Goal: Task Accomplishment & Management: Complete application form

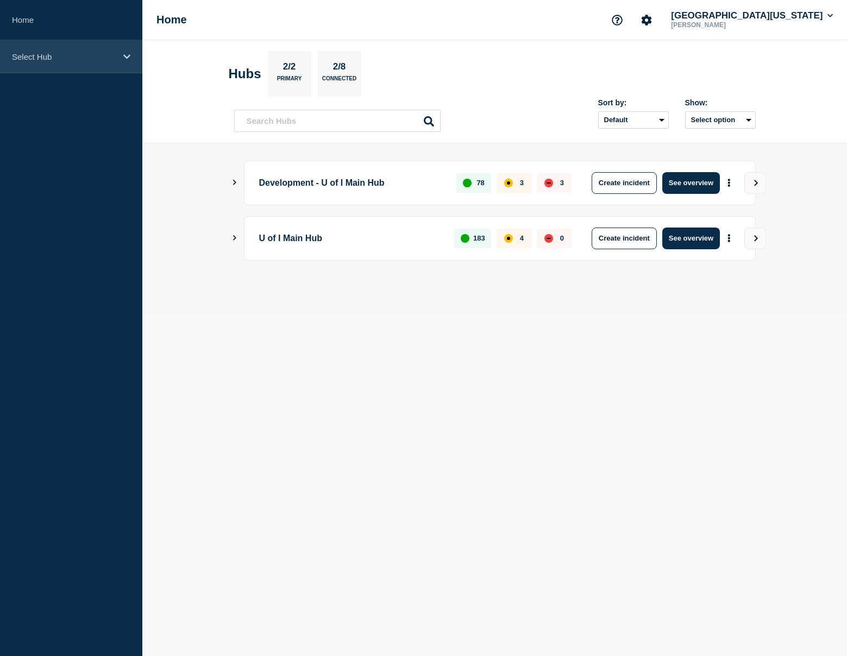
click at [78, 67] on div "Select Hub" at bounding box center [71, 56] width 142 height 33
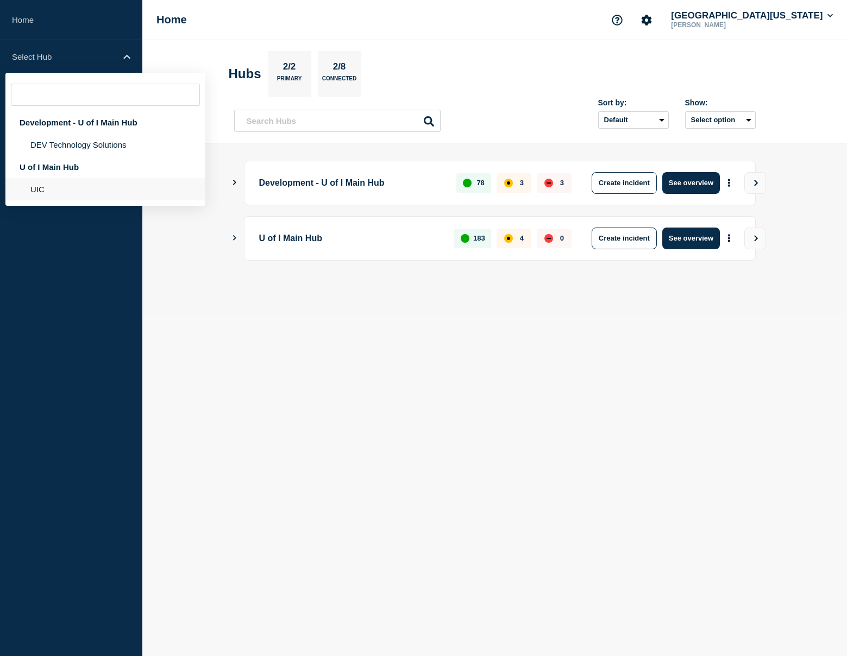
click at [83, 196] on li "UIC" at bounding box center [105, 189] width 200 height 22
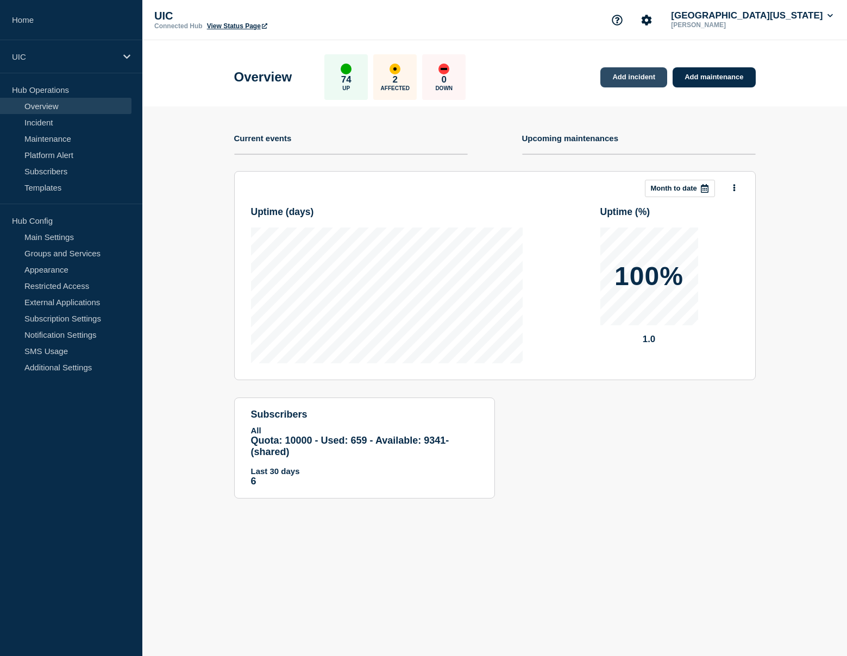
click at [649, 76] on link "Add incident" at bounding box center [633, 77] width 67 height 20
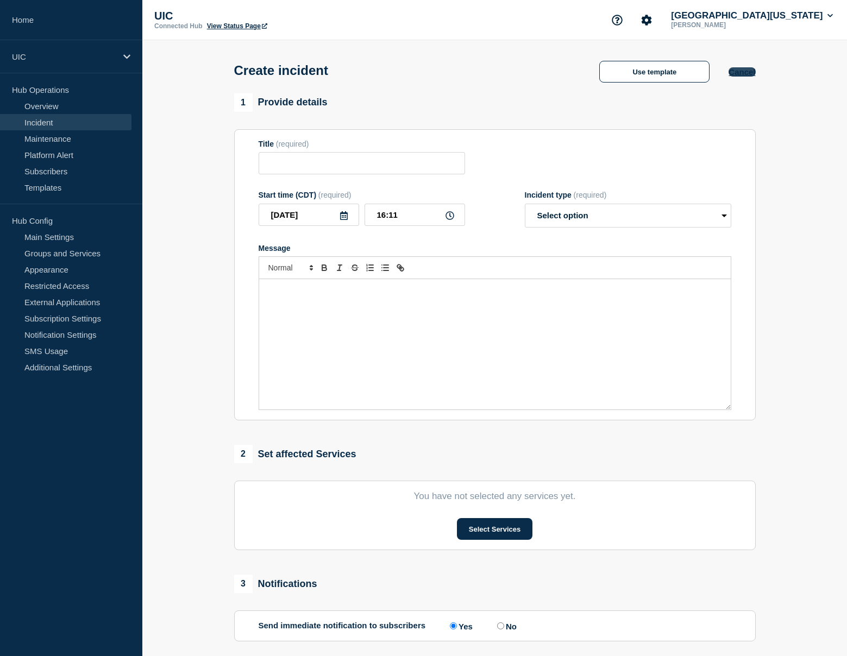
click at [746, 73] on button "Cancel" at bounding box center [742, 71] width 27 height 9
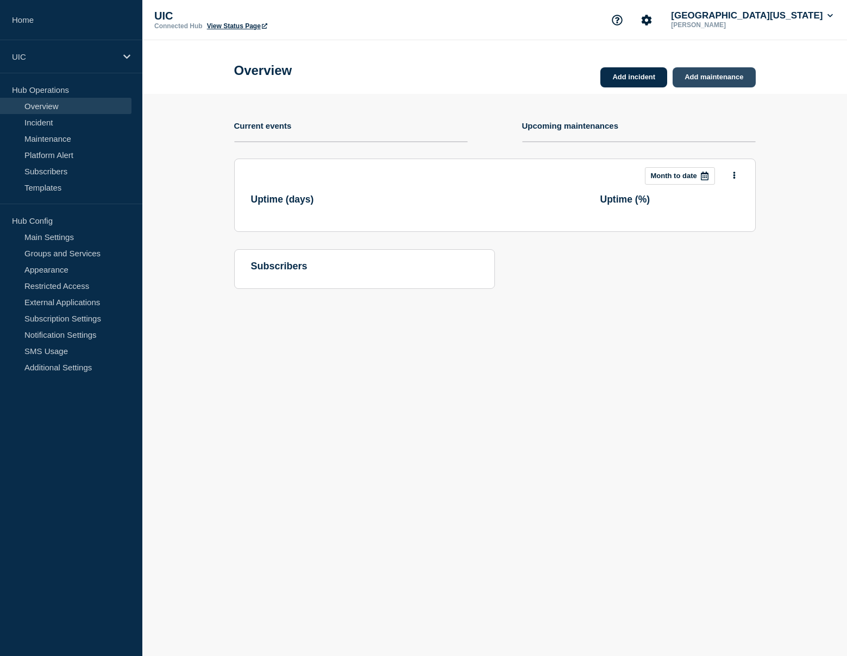
click at [738, 80] on link "Add maintenance" at bounding box center [714, 77] width 83 height 20
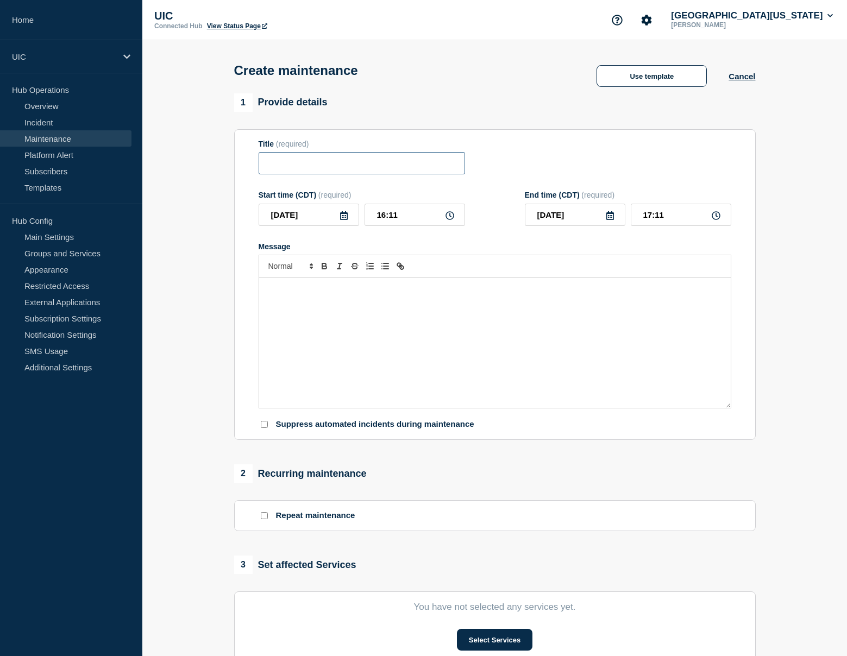
click at [268, 166] on input "Title" at bounding box center [362, 163] width 206 height 22
paste input "Emergency Lecture Center building"
click at [313, 166] on input "Emergency Lecture Center building" at bounding box center [362, 163] width 206 height 22
click at [429, 167] on input "Emergency Maintenance - Lecture Center building" at bounding box center [362, 163] width 206 height 22
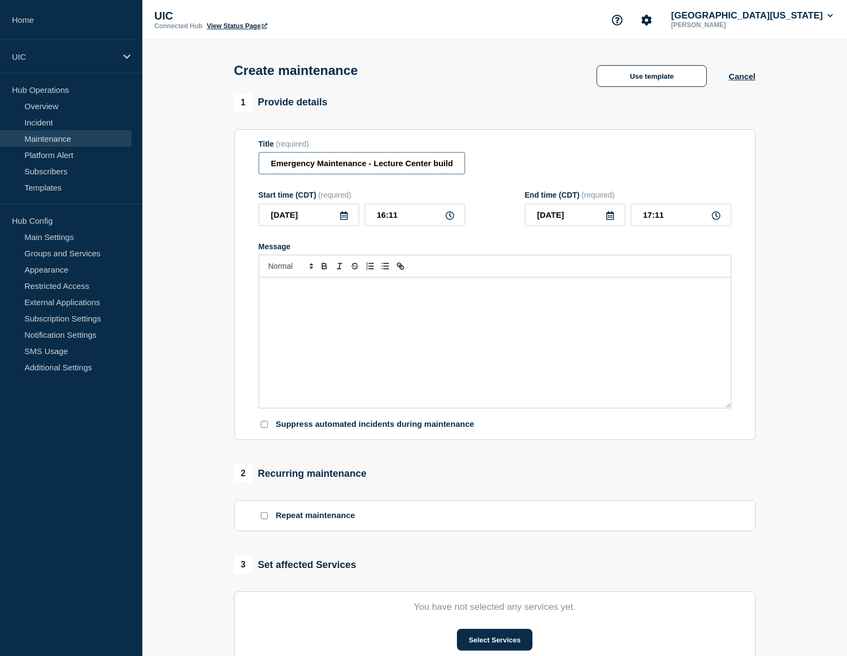
click at [443, 170] on input "Emergency Maintenance - Lecture Center building" at bounding box center [362, 163] width 206 height 22
type input "Emergency Maintenance - Lecture Center Service Impact Expected"
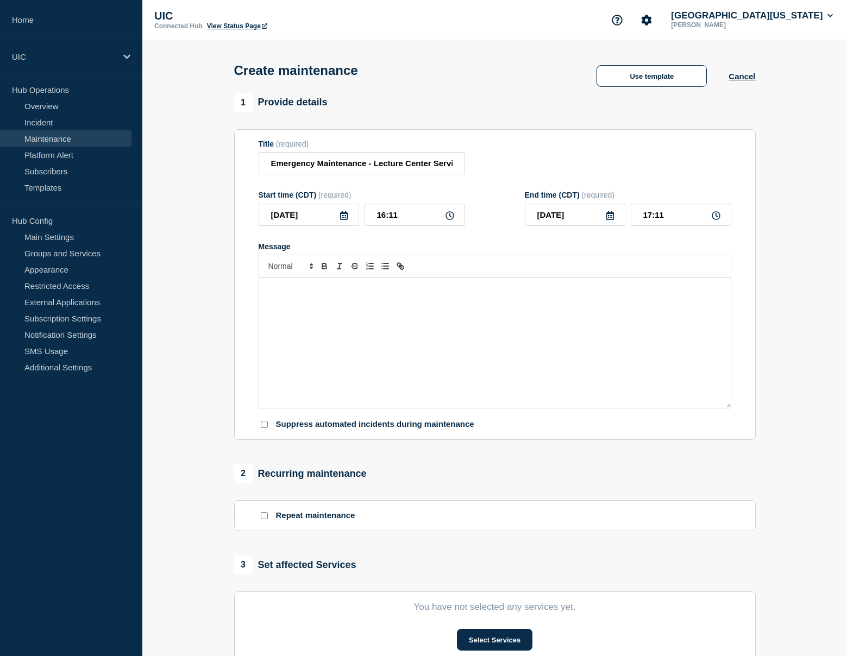
click at [285, 326] on div "Message" at bounding box center [495, 343] width 472 height 130
click at [636, 70] on button "Use template" at bounding box center [652, 76] width 110 height 22
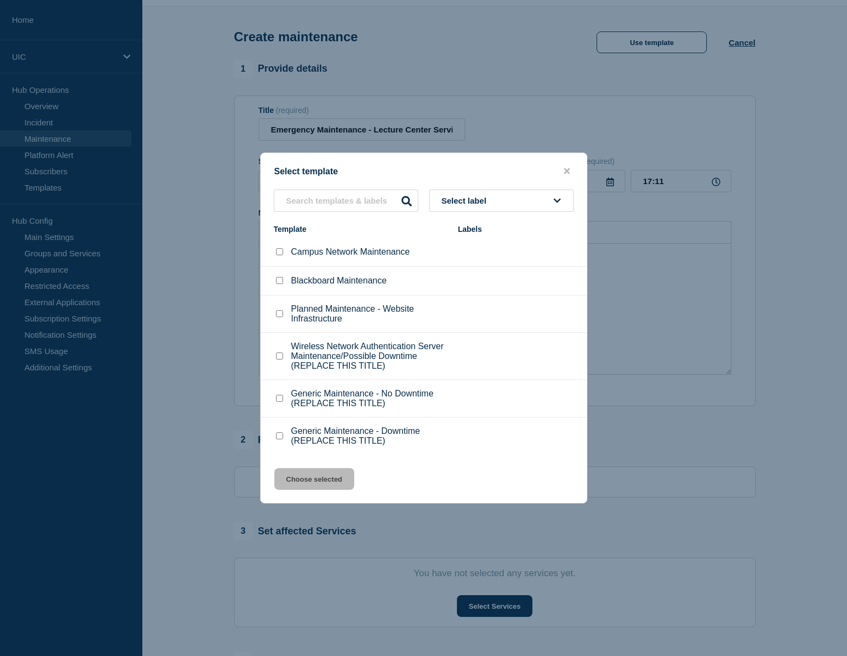
scroll to position [23, 0]
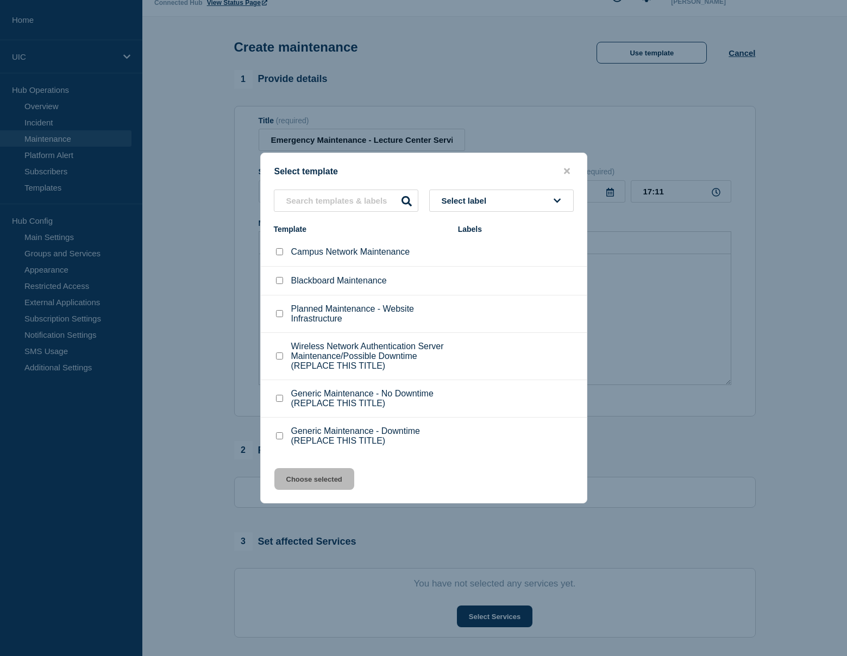
click at [315, 314] on p "Planned Maintenance - Website Infrastructure" at bounding box center [369, 314] width 156 height 20
click at [279, 312] on input "Planned Maintenance - Website Infrastructure checkbox" at bounding box center [279, 313] width 7 height 7
checkbox input "true"
click at [313, 490] on button "Choose selected" at bounding box center [314, 479] width 80 height 22
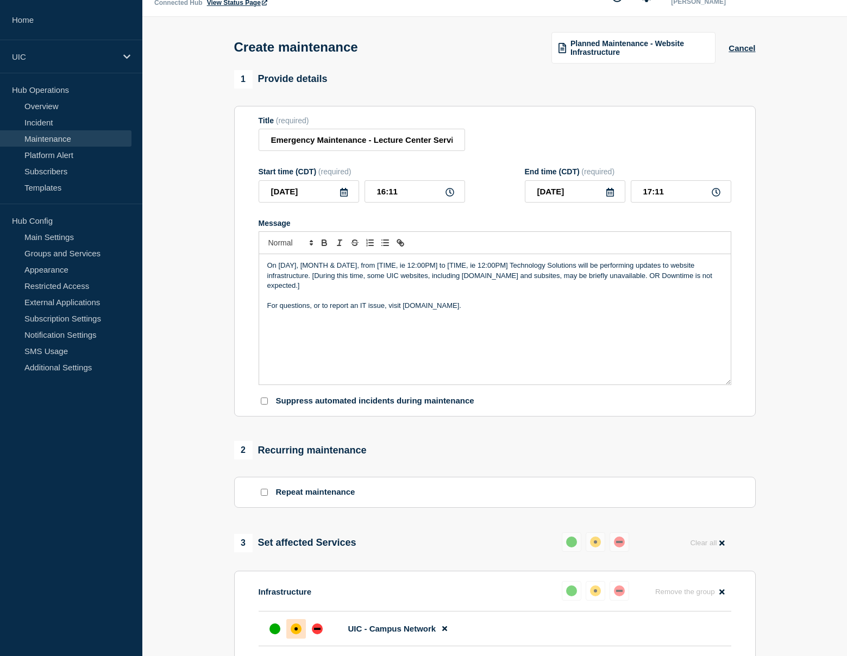
click at [287, 278] on p "On [DAY], [MONTH & DATE], from [TIME, ie 12:00PM] to [TIME, ie 12:00PM] Technol…" at bounding box center [494, 276] width 455 height 30
click at [280, 278] on p "On [DAY], [MONTH & DATE], from [TIME, ie 12:00PM] to [TIME, ie 12:00PM] Technol…" at bounding box center [494, 276] width 455 height 30
click at [419, 280] on p "[DATE][DATE] between 10:00pm and 11:00 PM [DAY], [MONTH & DATE], from [TIME, ie…" at bounding box center [494, 276] width 455 height 30
drag, startPoint x: 477, startPoint y: 278, endPoint x: 725, endPoint y: 276, distance: 248.3
click at [725, 276] on div "[DATE][DATE] between 10:00 PM and 11:00 PM [DAY], [MONTH & DATE], from [TIME, i…" at bounding box center [495, 319] width 472 height 130
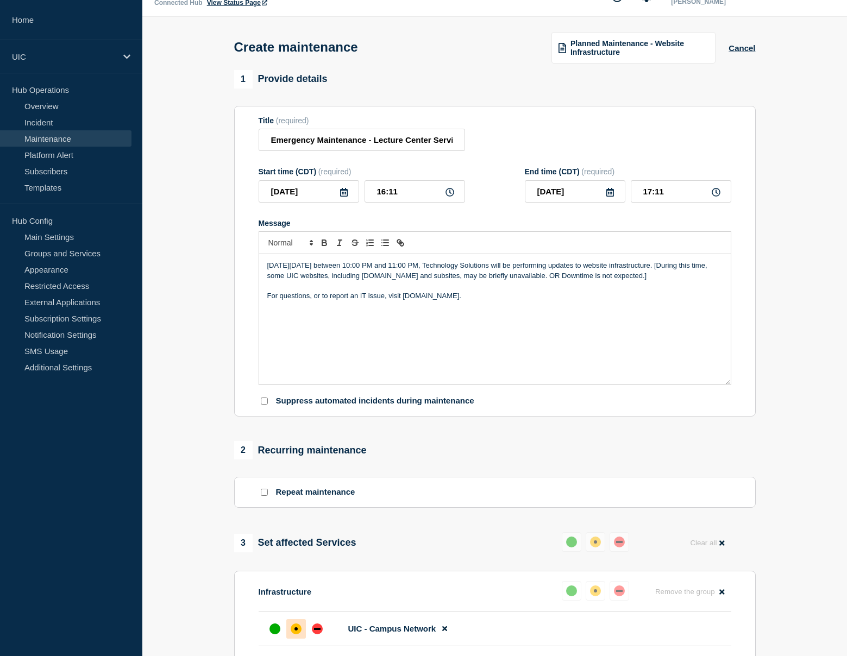
click at [610, 278] on p "[DATE][DATE] between 10:00 PM and 11:00 PM, Technology Solutions will be perfor…" at bounding box center [494, 271] width 455 height 20
click at [380, 143] on input "Emergency Maintenance - Lecture Center Service Impact Expected" at bounding box center [362, 140] width 206 height 22
drag, startPoint x: 371, startPoint y: 145, endPoint x: 492, endPoint y: 148, distance: 120.7
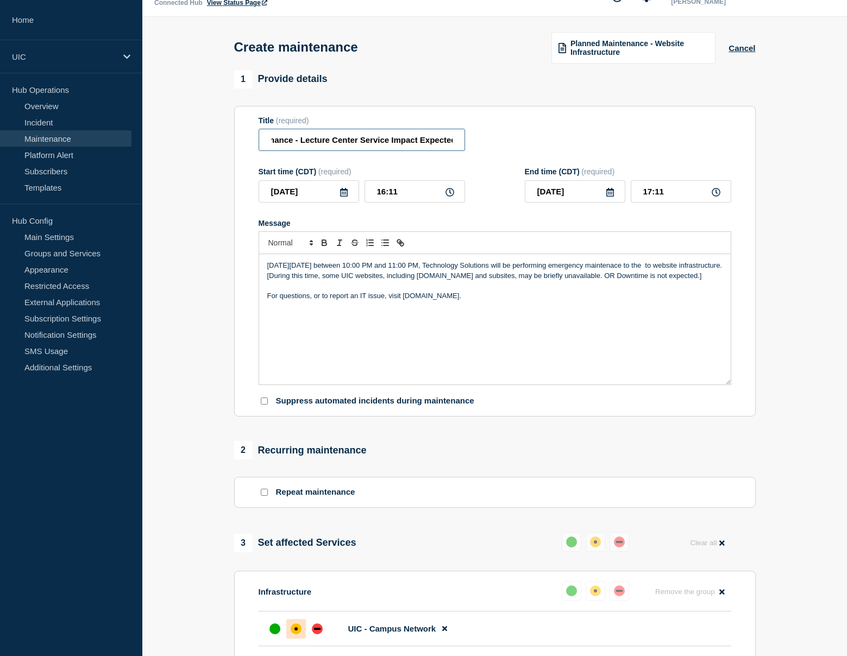
click at [492, 148] on div "Title (required) Emergency Maintenance - Lecture Center Service Impact Expected" at bounding box center [495, 133] width 473 height 35
click at [369, 148] on input "Emergency Maintenance - Campus Network" at bounding box center [362, 140] width 206 height 22
type input "Emergency Maintenance to Campus Network"
click at [370, 279] on p "[DATE][DATE] between 10:00 PM and 11:00 PM, Technology Solutions will be perfor…" at bounding box center [494, 271] width 455 height 20
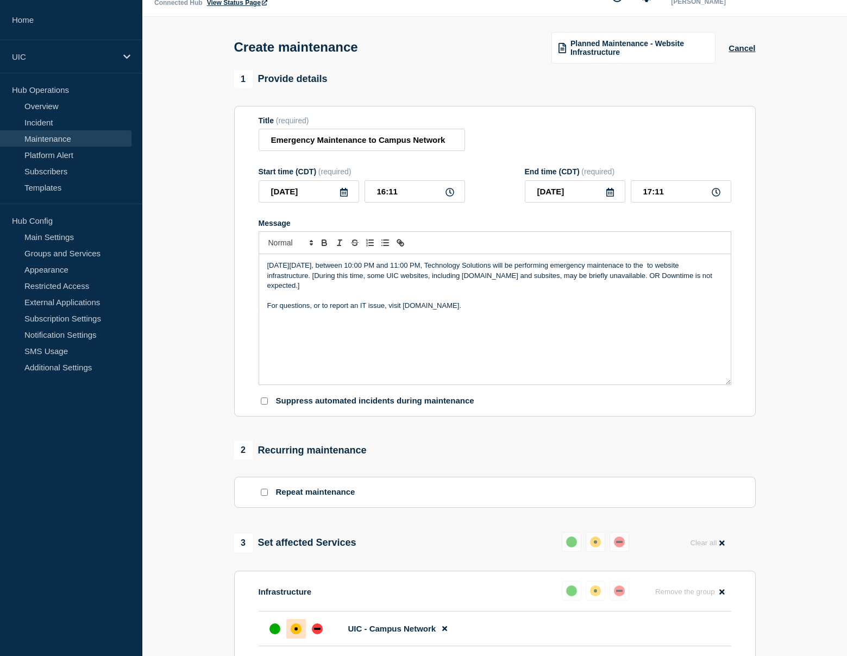
click at [479, 279] on p "[DATE][DATE], between 10:00 PM and 11:00 PM, Technology Solutions will be perfo…" at bounding box center [494, 276] width 455 height 30
click at [667, 280] on p "[DATE][DATE], between 10:00 PM and 11:00 PM CT, Technology Solutions will be pe…" at bounding box center [494, 276] width 455 height 30
drag, startPoint x: 334, startPoint y: 288, endPoint x: 252, endPoint y: 288, distance: 81.5
click at [252, 288] on section "Title (required) Emergency Maintenance to Campus Network Start time (CDT) (requ…" at bounding box center [495, 261] width 522 height 311
drag, startPoint x: 419, startPoint y: 288, endPoint x: 415, endPoint y: 295, distance: 7.8
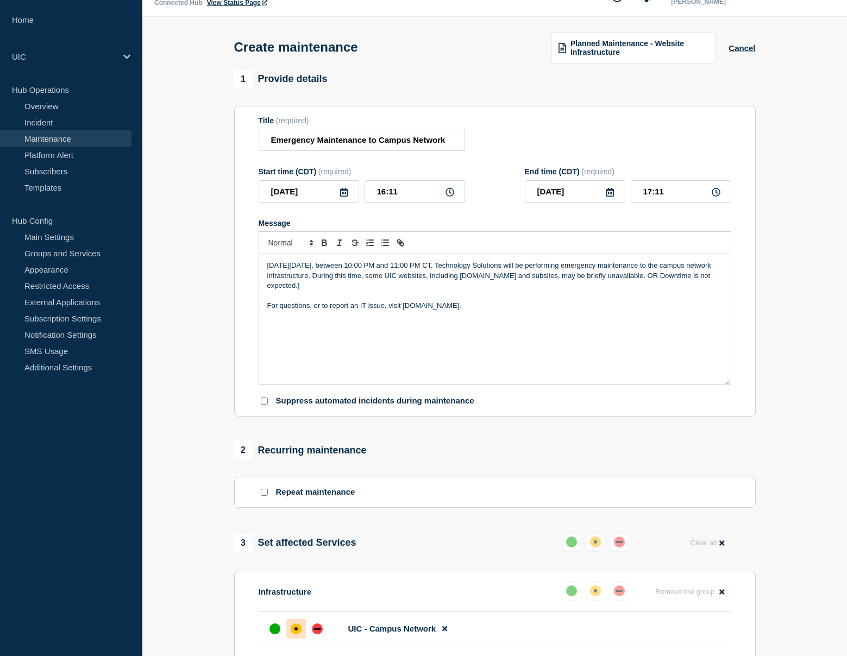
click at [415, 291] on p "[DATE][DATE], between 10:00 PM and 11:00 PM CT, Technology Solutions will be pe…" at bounding box center [494, 276] width 455 height 30
click at [421, 281] on p "[DATE][DATE], between 10:00 PM and 11:00 PM CT, Technology Solutions will be pe…" at bounding box center [494, 271] width 455 height 20
click at [418, 281] on p "[DATE][DATE], between 10:00 PM and 11:00 PM CT, Technology Solutions will be pe…" at bounding box center [494, 271] width 455 height 20
click at [451, 281] on p "[DATE][DATE], between 10:00 PM and 11:00 PM CT, Technology Solutions will be pe…" at bounding box center [494, 271] width 455 height 20
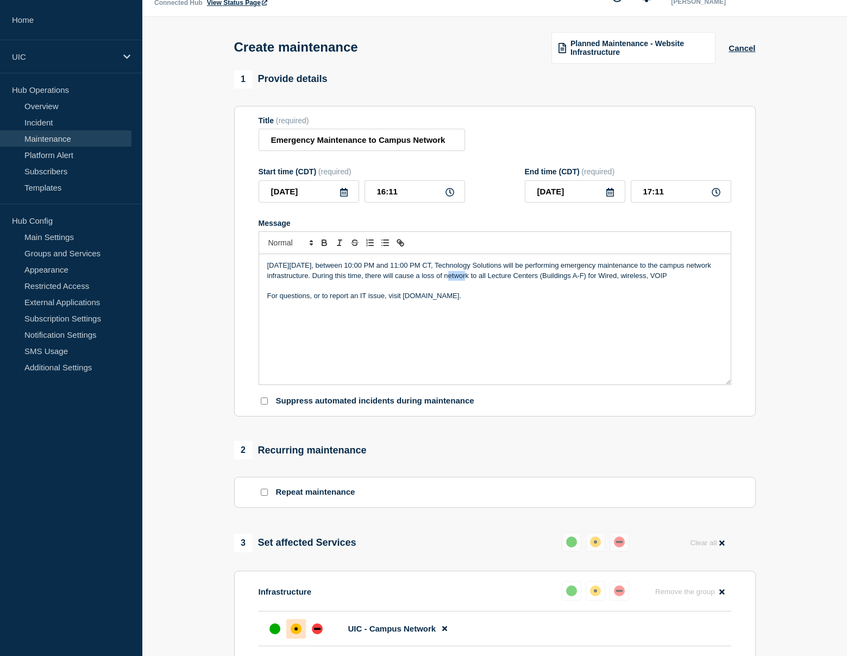
click at [451, 281] on p "[DATE][DATE], between 10:00 PM and 11:00 PM CT, Technology Solutions will be pe…" at bounding box center [494, 271] width 455 height 20
drag, startPoint x: 631, startPoint y: 286, endPoint x: 595, endPoint y: 288, distance: 35.9
click at [595, 288] on p "[DATE][DATE], between 10:00 PM and 11:00 PM CT, Technology Solutions will be pe…" at bounding box center [494, 276] width 455 height 30
click at [705, 290] on p "[DATE][DATE], between 10:00 PM and 11:00 PM CT, Technology Solutions will be pe…" at bounding box center [494, 276] width 455 height 30
drag, startPoint x: 385, startPoint y: 293, endPoint x: 301, endPoint y: 294, distance: 84.2
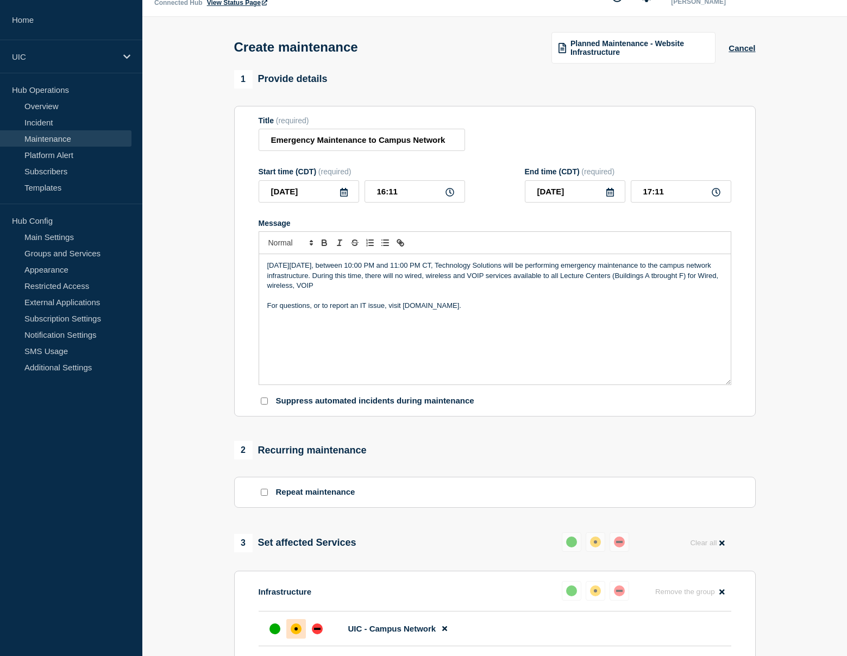
click at [301, 291] on p "[DATE][DATE], between 10:00 PM and 11:00 PM CT, Technology Solutions will be pe…" at bounding box center [494, 276] width 455 height 30
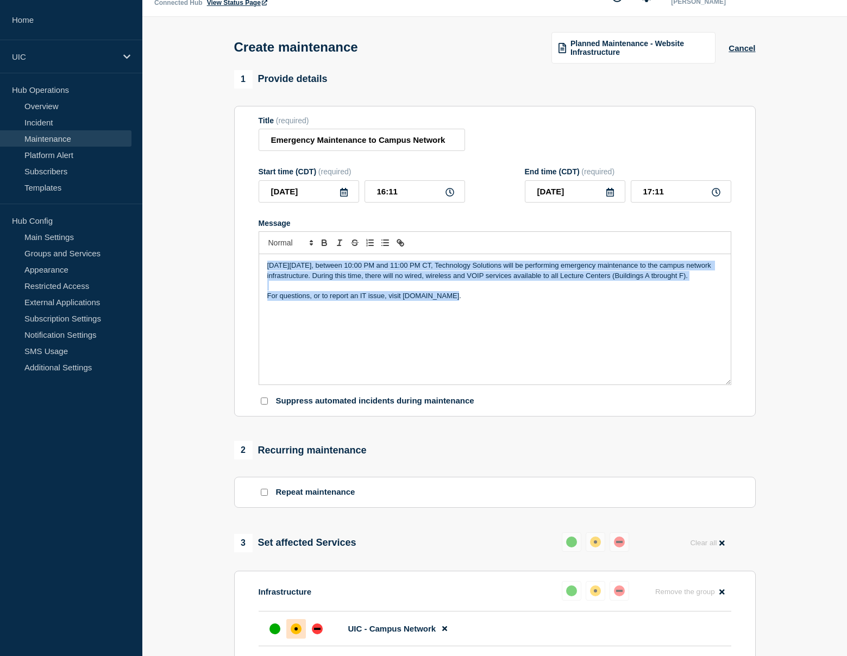
copy div "[DATE][DATE], between 10:00 PM and 11:00 PM CT, Technology Solutions will be pe…"
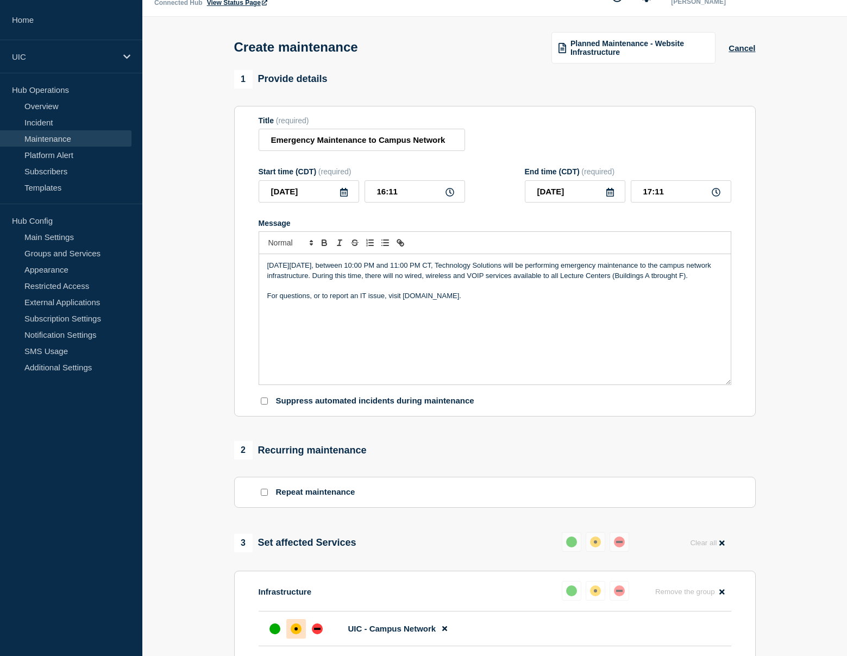
click at [268, 278] on p "[DATE][DATE], between 10:00 PM and 11:00 PM CT, Technology Solutions will be pe…" at bounding box center [494, 271] width 455 height 20
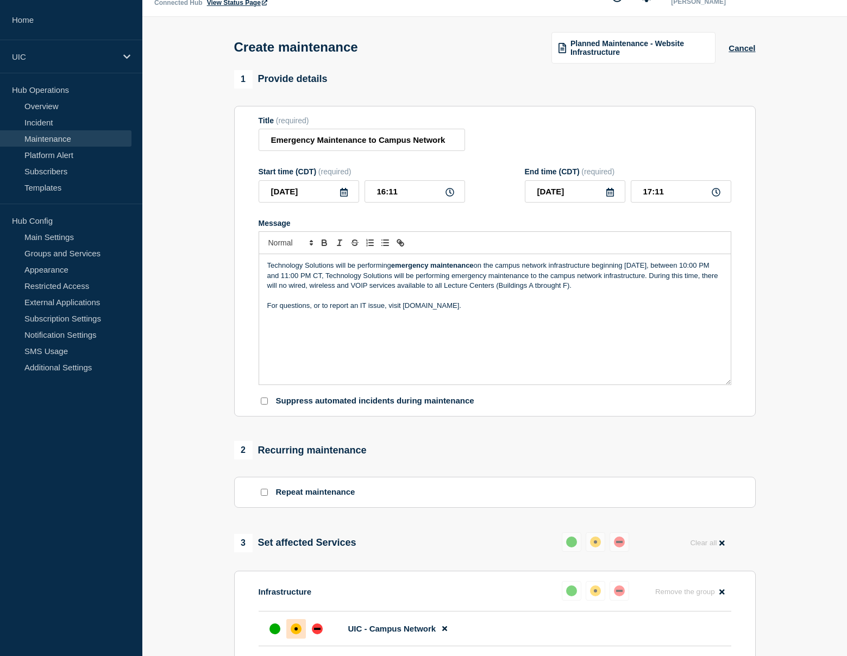
click at [275, 286] on p "Technology Solutions will be performing emergency maintenance on the campus net…" at bounding box center [494, 276] width 455 height 30
click at [605, 277] on p "Technology Solutions will be performing emergency maintenance on the campus net…" at bounding box center [494, 276] width 455 height 30
drag, startPoint x: 385, startPoint y: 285, endPoint x: 705, endPoint y: 287, distance: 319.5
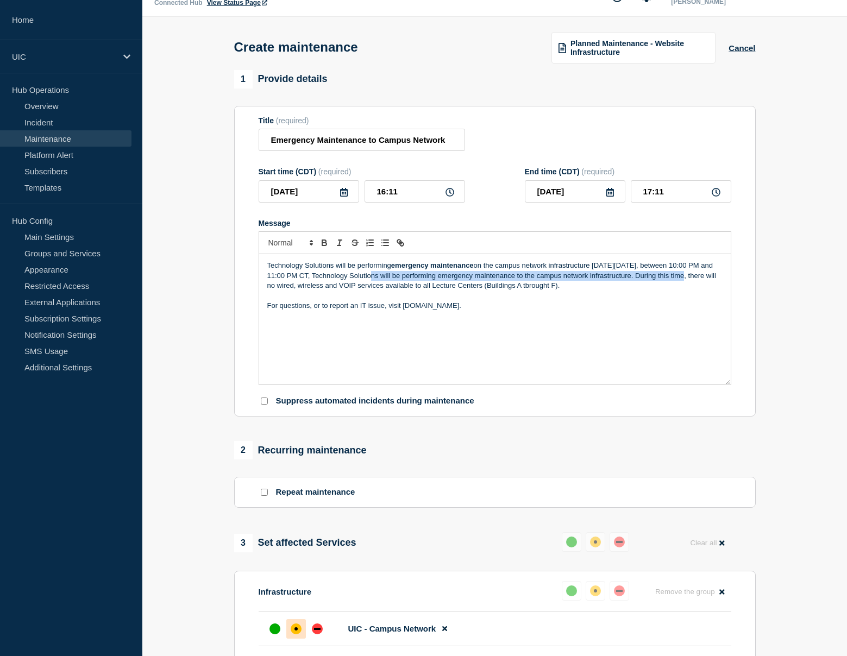
click at [705, 287] on p "Technology Solutions will be performing emergency maintenance on the campus net…" at bounding box center [494, 276] width 455 height 30
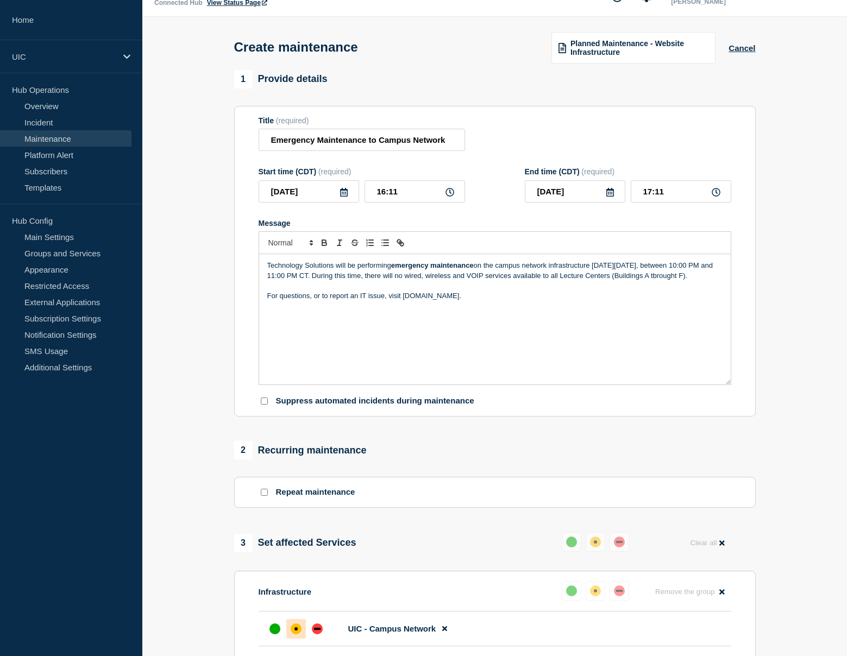
click at [459, 281] on p "Technology Solutions will be performing emergency maintenance on the campus net…" at bounding box center [494, 271] width 455 height 20
drag, startPoint x: 478, startPoint y: 288, endPoint x: 442, endPoint y: 288, distance: 35.9
click at [442, 281] on p "Technology Solutions will be performing emergency maintenance on the campus net…" at bounding box center [494, 271] width 455 height 20
click at [557, 281] on p "Technology Solutions will be performing emergency maintenance on the campus net…" at bounding box center [494, 271] width 455 height 20
click at [687, 281] on p "Technology Solutions will be performing emergency maintenance on the campus net…" at bounding box center [494, 271] width 455 height 20
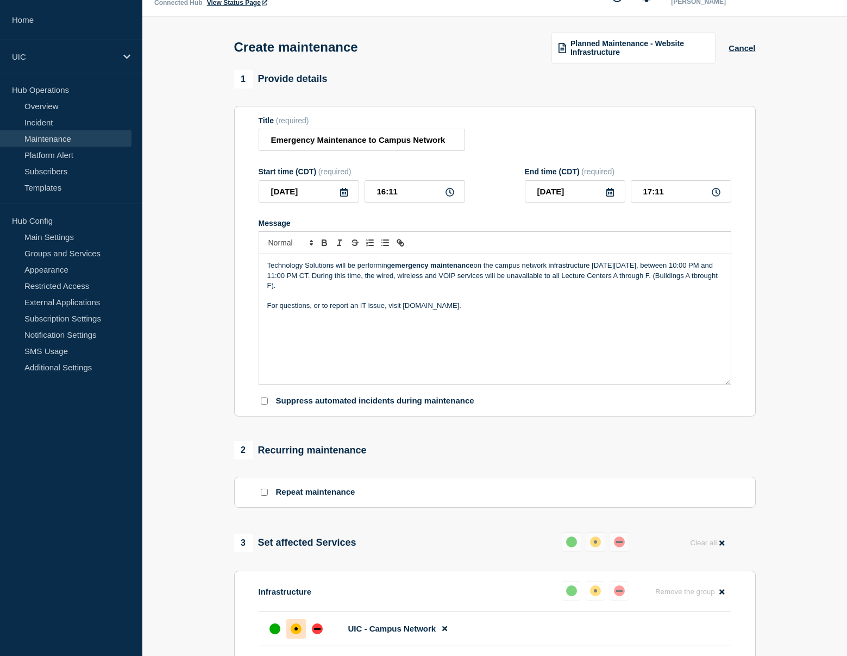
drag, startPoint x: 355, startPoint y: 301, endPoint x: 278, endPoint y: 299, distance: 77.2
click at [278, 299] on div "Technology Solutions will be performing emergency maintenance on the campus net…" at bounding box center [495, 319] width 472 height 130
click at [346, 291] on p "Technology Solutions will be performing emergency maintenance on the campus net…" at bounding box center [494, 276] width 455 height 30
drag, startPoint x: 353, startPoint y: 299, endPoint x: 275, endPoint y: 299, distance: 77.7
click at [275, 291] on p "Technology Solutions will be performing emergency maintenance on the campus net…" at bounding box center [494, 276] width 455 height 30
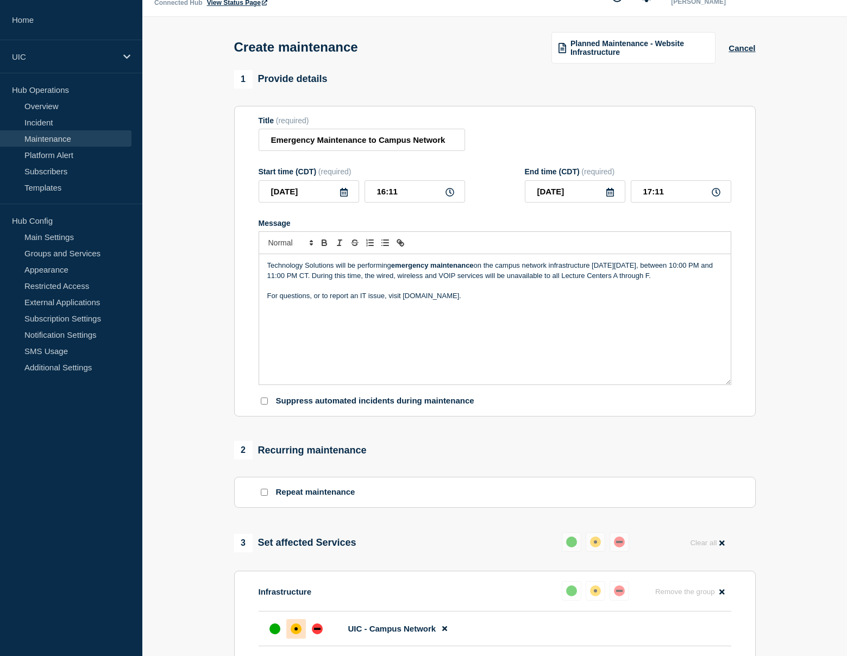
click at [388, 281] on p "Technology Solutions will be performing emergency maintenance on the campus net…" at bounding box center [494, 271] width 455 height 20
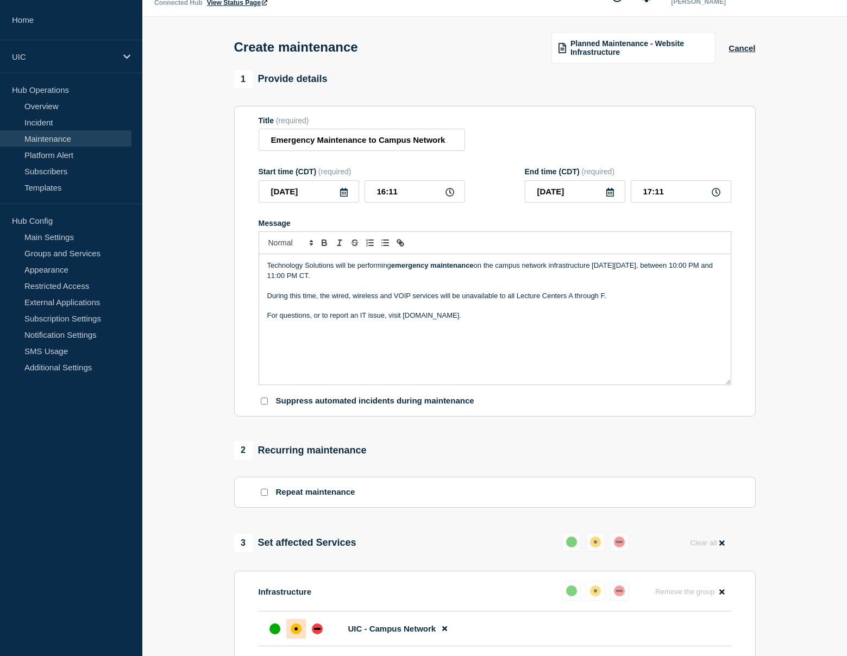
click at [381, 301] on p "During this time, the wired, wireless and VOIP services will be unavailable to …" at bounding box center [494, 296] width 455 height 10
click at [506, 301] on p "During this time, the wired, wireless, and VOIP services will be unavailable to…" at bounding box center [494, 296] width 455 height 10
click at [512, 301] on p "During this time, the wired, wireless, and VOIP services will be unavailable in…" at bounding box center [494, 296] width 455 height 10
click at [268, 321] on p "For questions, or to report an IT issue, visit [DOMAIN_NAME]." at bounding box center [494, 316] width 455 height 10
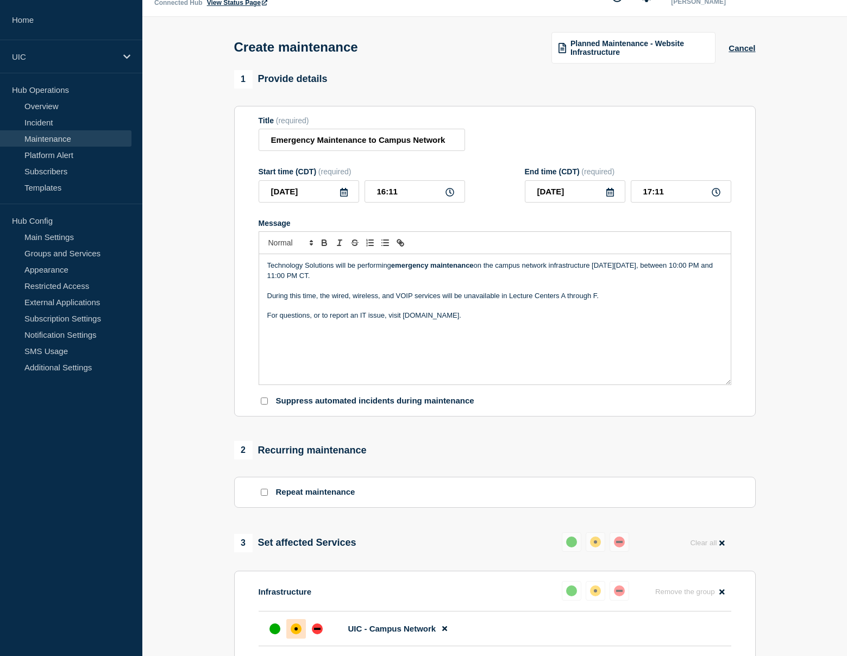
click at [290, 321] on p "For questions, or to report an IT issue, visit [DOMAIN_NAME]." at bounding box center [494, 316] width 455 height 10
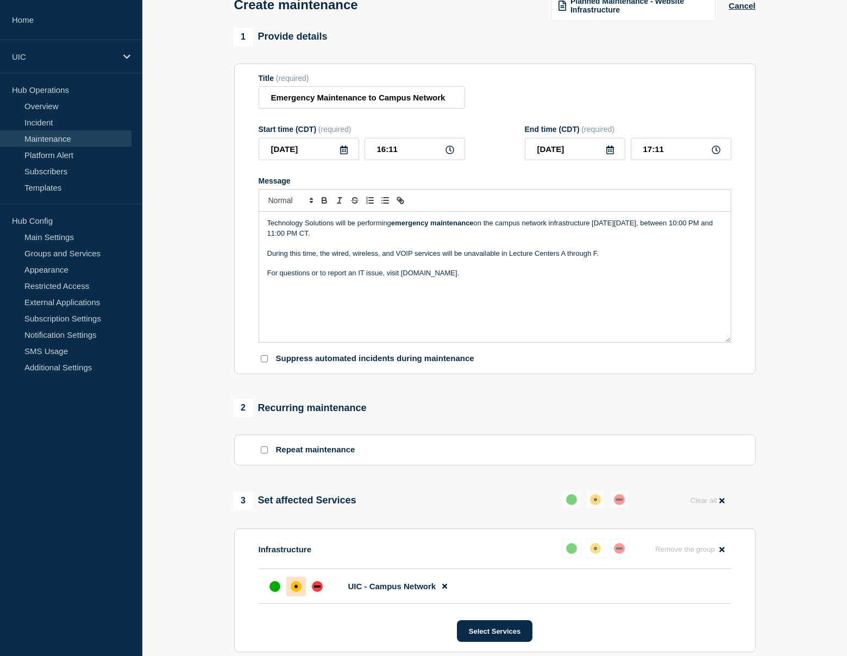
scroll to position [24, 0]
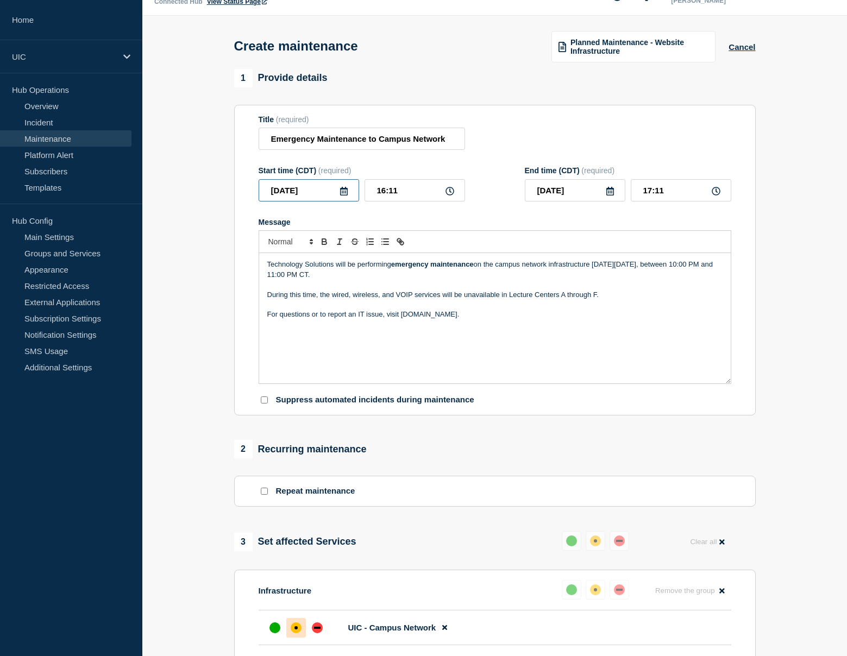
click at [316, 193] on input "[DATE]" at bounding box center [309, 190] width 101 height 22
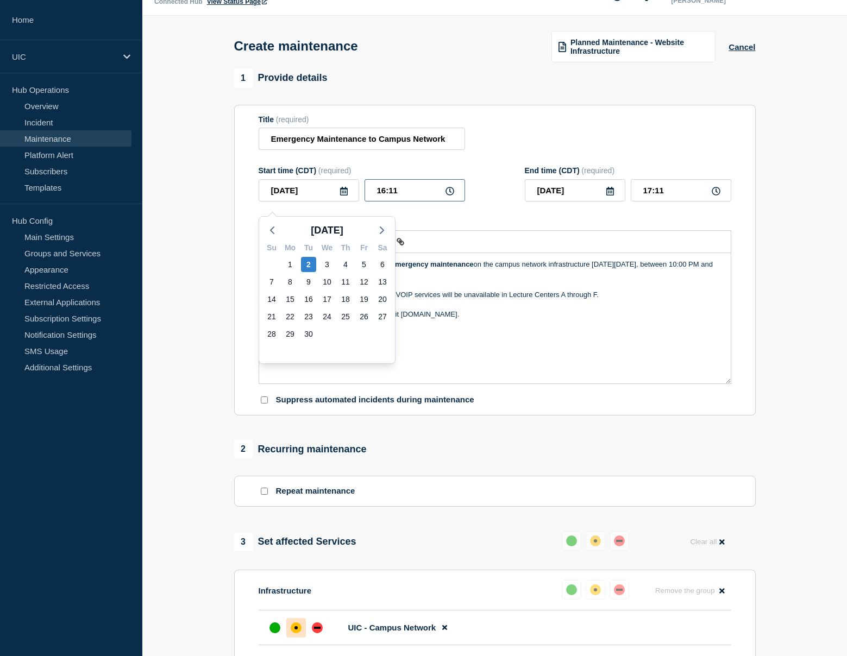
click at [394, 202] on input "16:11" at bounding box center [415, 190] width 101 height 22
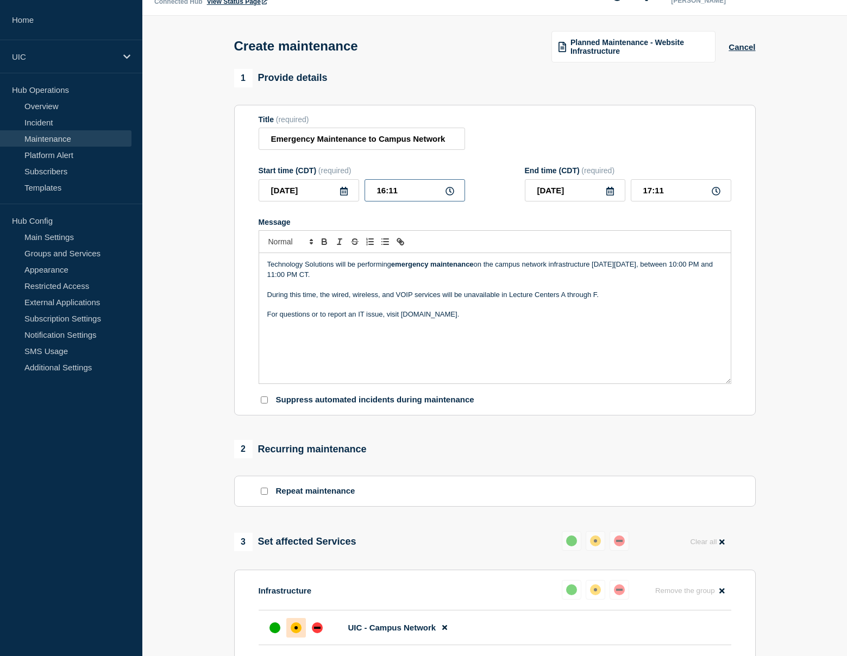
drag, startPoint x: 403, startPoint y: 200, endPoint x: 356, endPoint y: 199, distance: 46.7
click at [356, 199] on div "[DATE] 16:11" at bounding box center [362, 190] width 206 height 22
type input "22:00"
type input "23:00"
click at [368, 290] on p "Message" at bounding box center [494, 285] width 455 height 10
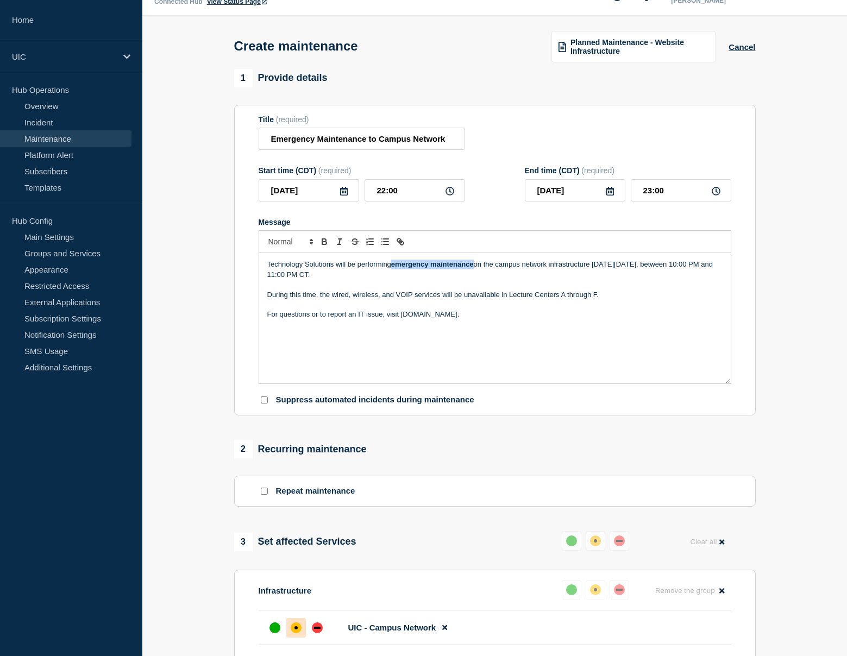
drag, startPoint x: 476, startPoint y: 273, endPoint x: 392, endPoint y: 273, distance: 83.7
click at [392, 273] on p "Technology Solutions will be performing emergency maintenance on the campus net…" at bounding box center [494, 270] width 455 height 20
click at [462, 280] on p "Technology Solutions will be performing emergency maintenance on the campus net…" at bounding box center [494, 270] width 455 height 20
click at [355, 145] on input "Emergency Maintenance to Campus Network" at bounding box center [362, 139] width 206 height 22
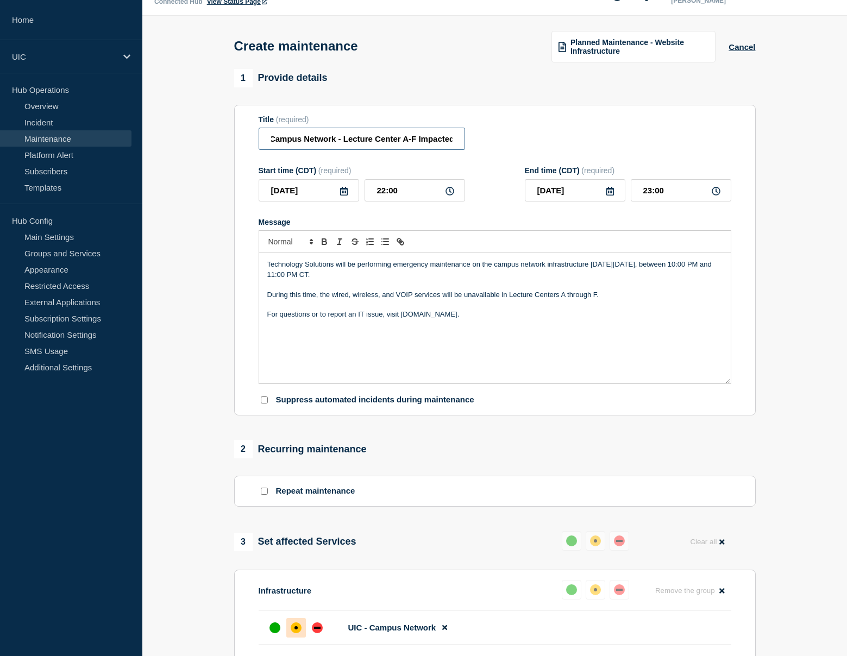
click at [399, 141] on input "Emergency Maintenance to Campus Network - Lecture Center A-F Impacted" at bounding box center [362, 139] width 206 height 22
click at [446, 145] on input "Emergency Maintenance to Campus Network - Lecture Centers A-F Impacted" at bounding box center [362, 139] width 206 height 22
click at [403, 143] on input "Emergency Maintenance to Campus Network: Lecture Centers A-F Impacted" at bounding box center [362, 139] width 206 height 22
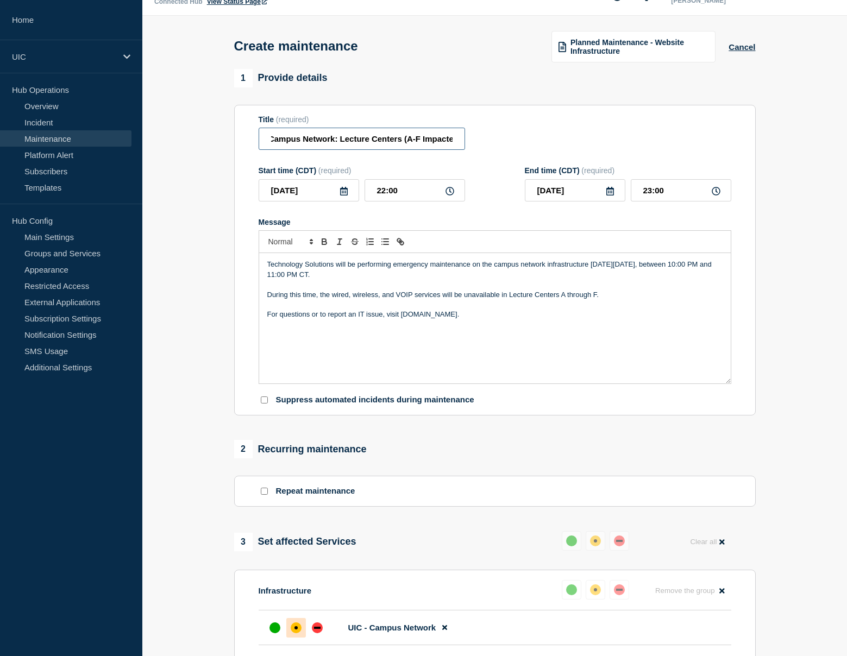
click at [414, 143] on input "Emergency Maintenance to Campus Network: Lecture Centers (A-F Impacted" at bounding box center [362, 139] width 206 height 22
click at [604, 310] on p "Message" at bounding box center [494, 305] width 455 height 10
click at [607, 300] on p "During this time, the wired, wireless, and VOIP services will be unavailable in…" at bounding box center [494, 295] width 455 height 10
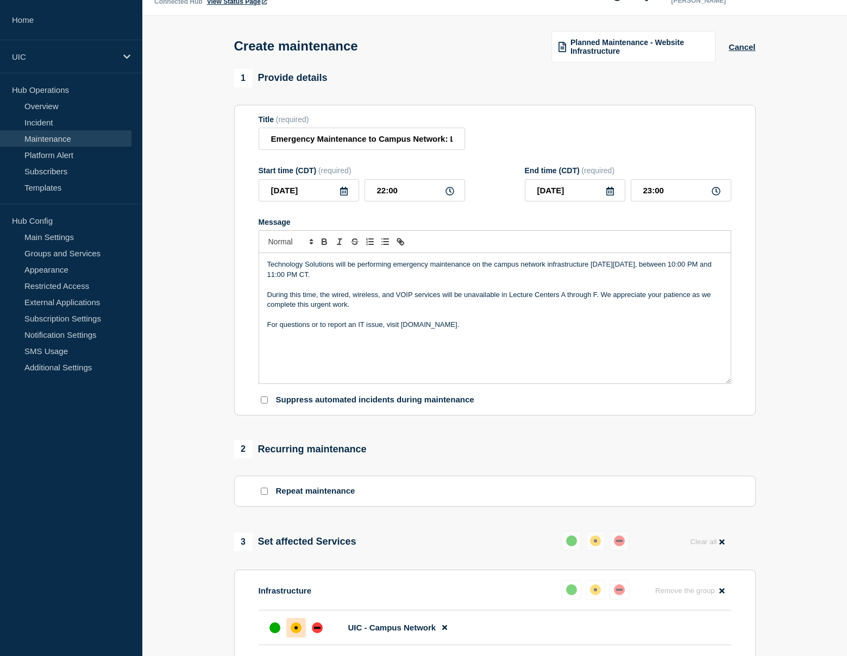
click at [318, 310] on p "During this time, the wired, wireless, and VOIP services will be unavailable in…" at bounding box center [494, 300] width 455 height 20
click at [315, 310] on p "During this time, the wired, wireless, and VOIP services will be unavailable in…" at bounding box center [494, 300] width 455 height 20
click at [604, 307] on p "During this time, the wired, wireless, and VOIP services will be unavailable in…" at bounding box center [494, 300] width 455 height 20
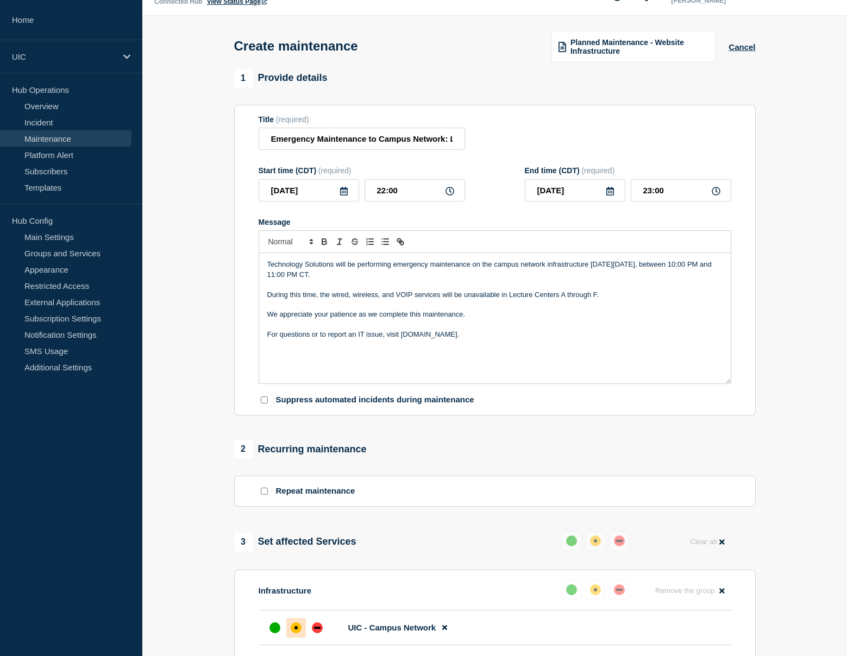
click at [264, 346] on div "Technology Solutions will be performing emergency maintenance on the campus net…" at bounding box center [495, 318] width 472 height 130
click at [378, 141] on input "Emergency Maintenance to Campus Network: Lecture Centers A-F Impacted" at bounding box center [362, 139] width 206 height 22
drag, startPoint x: 337, startPoint y: 142, endPoint x: 469, endPoint y: 151, distance: 132.3
click at [469, 150] on div "Title (required) Emergency Maintenance to Campus Network: Lecture Centers A-F I…" at bounding box center [495, 132] width 473 height 35
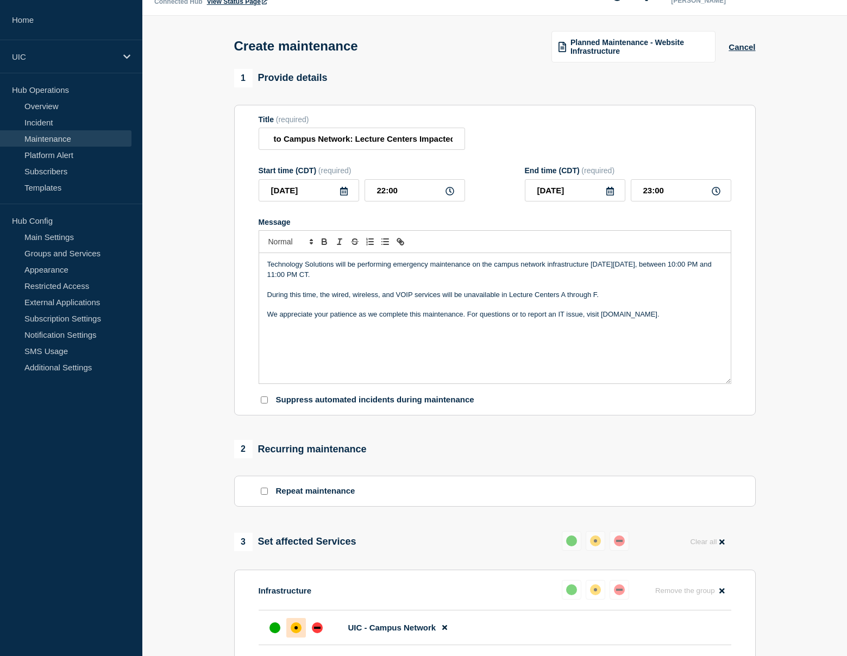
scroll to position [0, 0]
click at [596, 300] on p "During this time, the wired, wireless, and VOIP services will be unavailable in…" at bounding box center [494, 295] width 455 height 10
click at [604, 300] on p "During this time, the wired, wireless, and VOIP services will be unavailable in…" at bounding box center [494, 295] width 455 height 10
drag, startPoint x: 660, startPoint y: 305, endPoint x: 604, endPoint y: 304, distance: 56.0
click at [604, 300] on p "During this time, the wired, wireless, and VOIP services will be unavailable in…" at bounding box center [494, 295] width 455 height 10
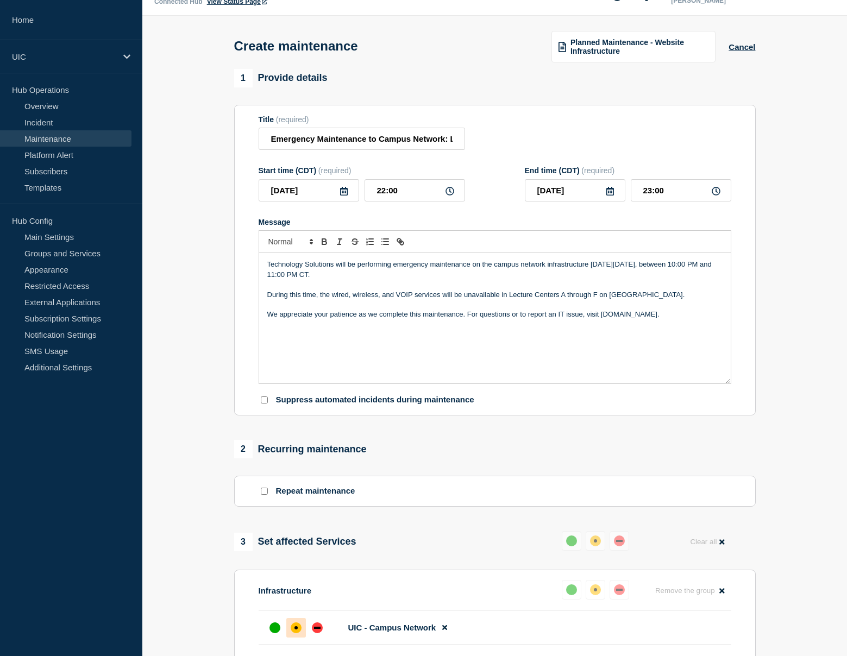
click at [508, 300] on p "During this time, the wired, wireless, and VOIP services will be unavailable in…" at bounding box center [494, 295] width 455 height 10
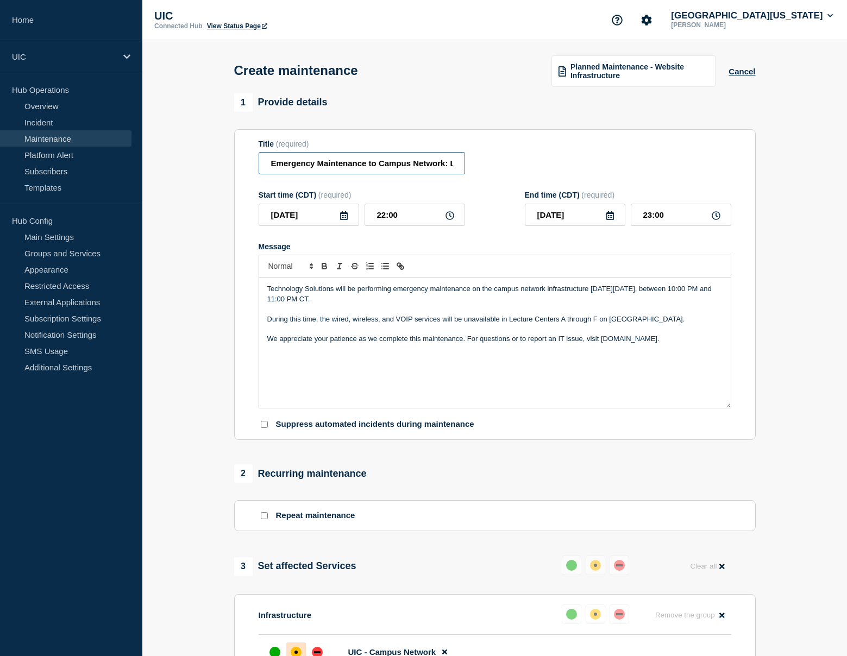
click at [440, 173] on input "Emergency Maintenance to Campus Network: Lecture Centers Impacted" at bounding box center [362, 163] width 206 height 22
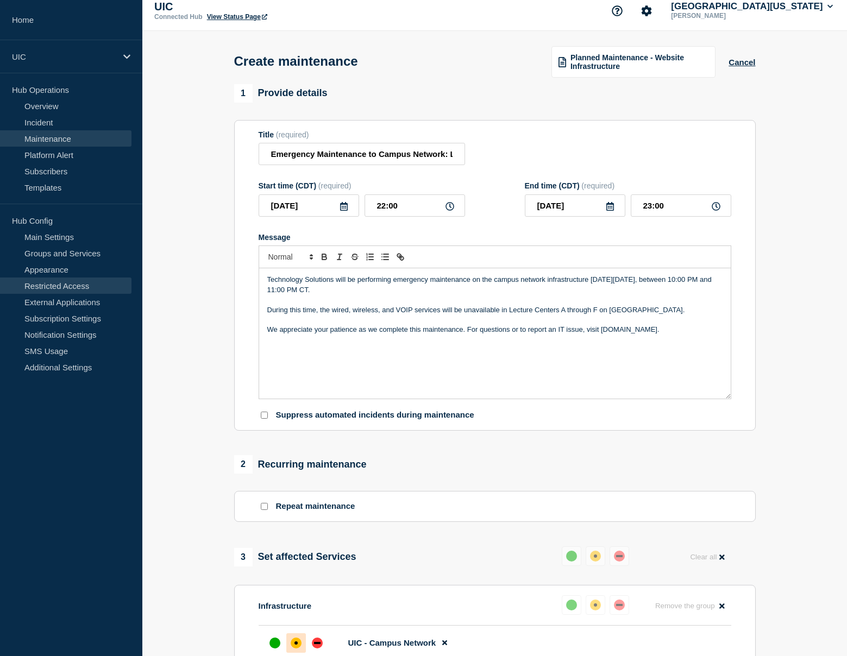
scroll to position [10, 0]
click at [355, 346] on div "Technology Solutions will be performing emergency maintenance on the campus net…" at bounding box center [495, 332] width 472 height 130
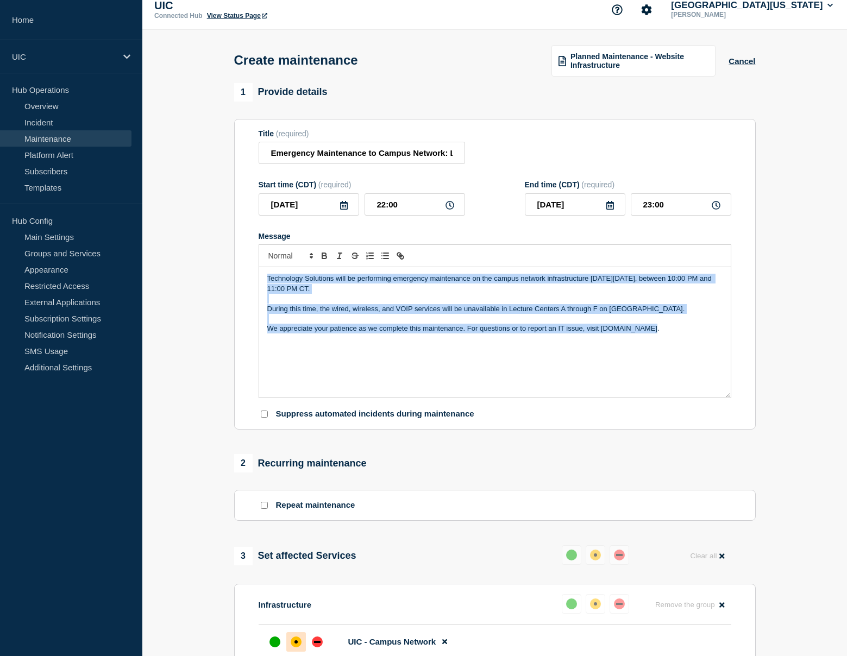
copy div "Technology Solutions will be performing emergency maintenance on the campus net…"
click at [367, 314] on p "During this time, the wired, wireless, and VOIP services will be unavailable in…" at bounding box center [494, 309] width 455 height 10
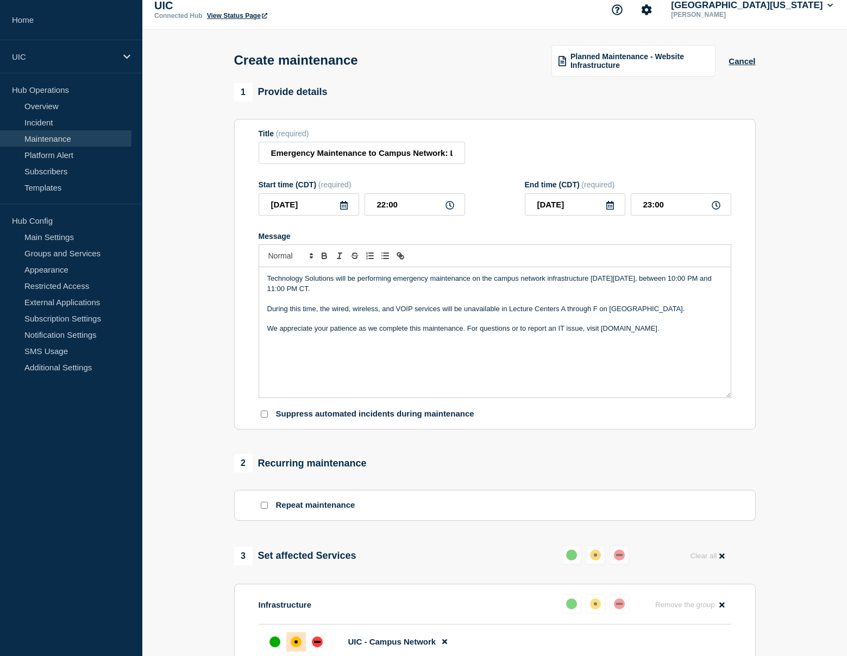
click at [377, 314] on p "During this time, the wired, wireless, and VOIP services will be unavailable in…" at bounding box center [494, 309] width 455 height 10
click at [635, 314] on p "During this time, the wired, wireless (UIC-WiFi), and VOIP services will be una…" at bounding box center [494, 309] width 455 height 10
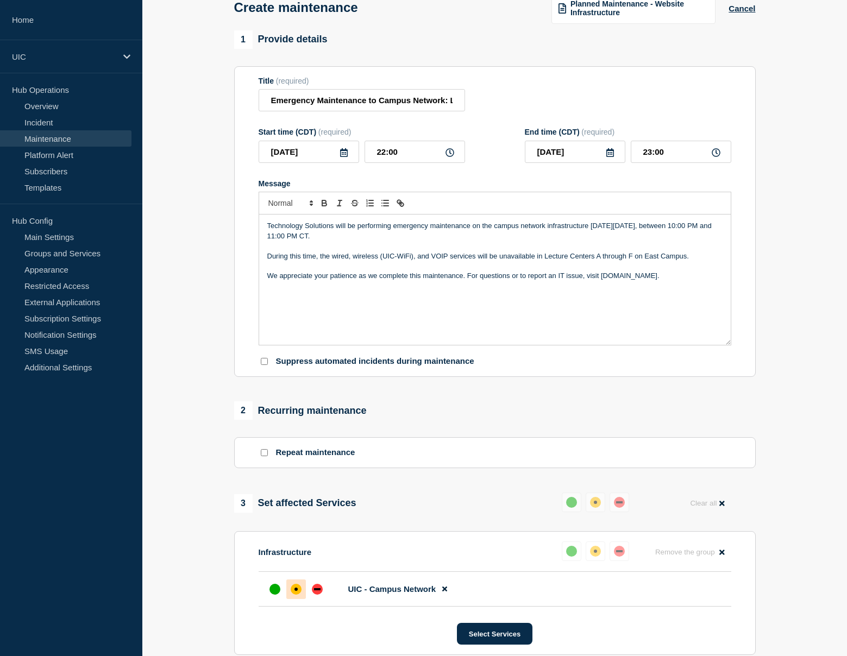
scroll to position [97, 0]
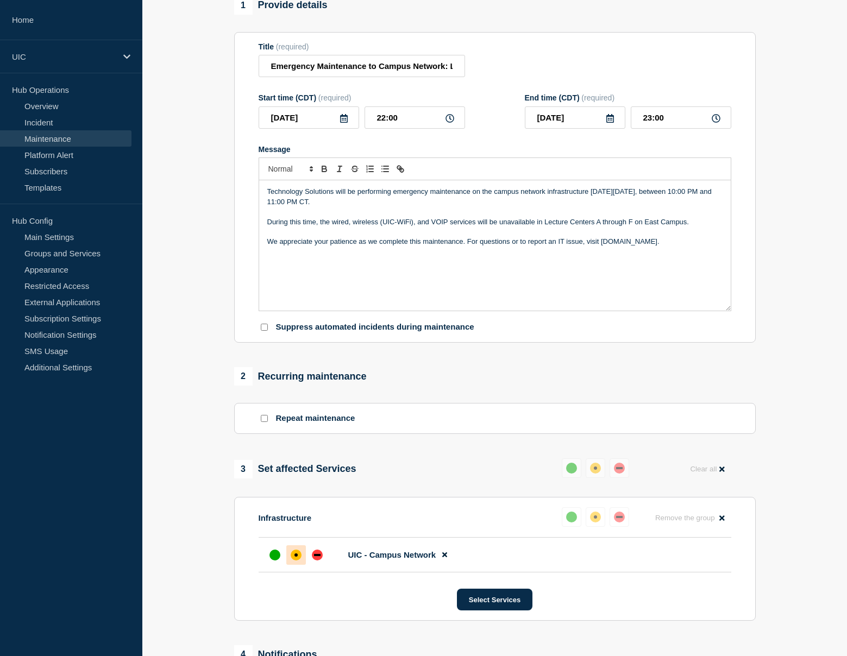
click at [465, 247] on p "We appreciate your patience as we complete this maintenance. For questions or t…" at bounding box center [494, 242] width 455 height 10
click at [376, 78] on div "Title (required) Emergency Maintenance to Campus Network: Lecture Centers Impac…" at bounding box center [362, 59] width 206 height 35
click at [381, 61] on input "Emergency Maintenance to Campus Network: Lecture Centers Impacted" at bounding box center [362, 66] width 206 height 22
click at [373, 76] on input "Emergency Maintenance to Campus Network: Lecture Centers Impacted" at bounding box center [362, 66] width 206 height 22
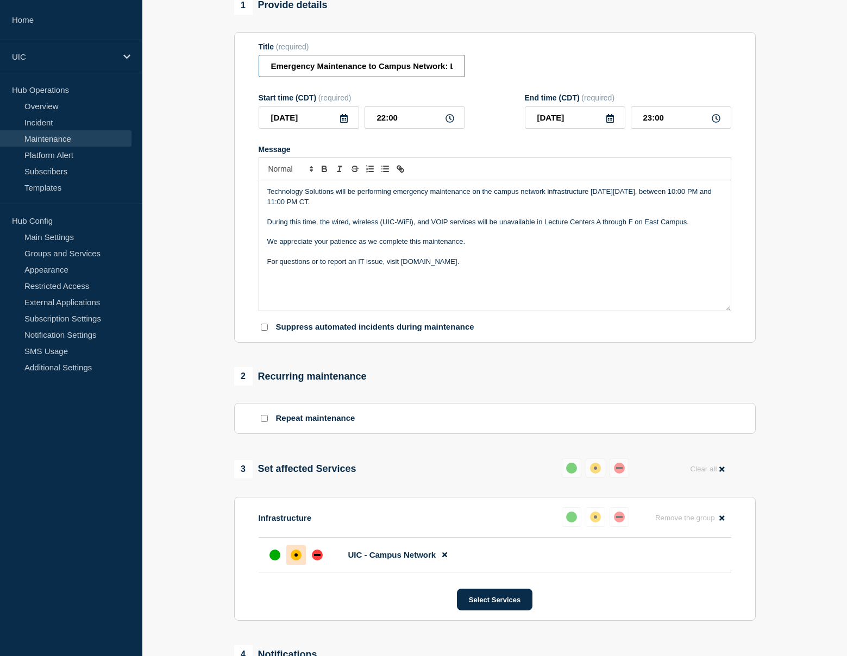
click at [317, 73] on input "Emergency Maintenance to Campus Network: Lecture Centers" at bounding box center [362, 66] width 206 height 22
drag, startPoint x: 403, startPoint y: 70, endPoint x: 385, endPoint y: 70, distance: 17.4
click at [385, 70] on input "Emergency Network Maintenance to Campus Network: Lecture Centers" at bounding box center [362, 66] width 206 height 22
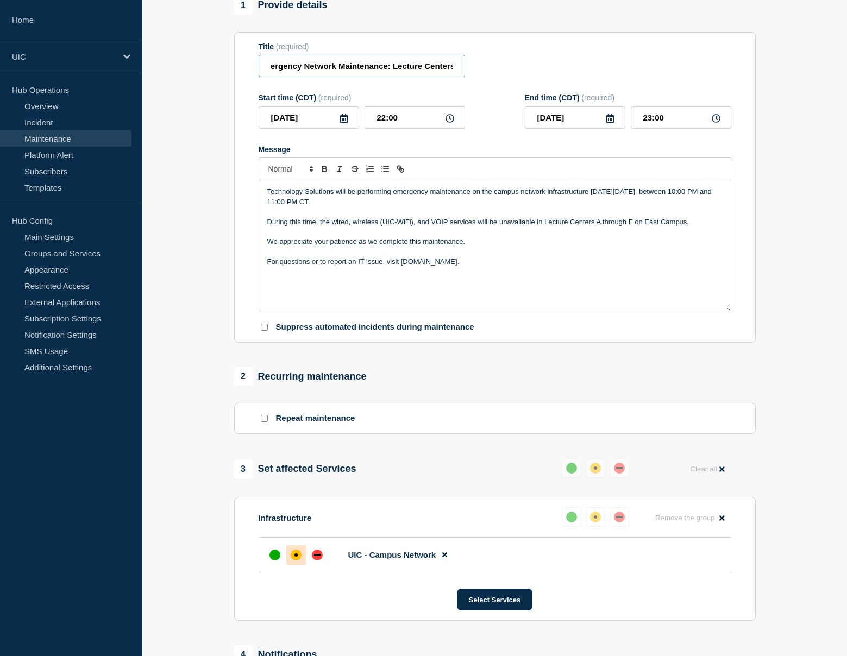
type input "Emergency Network Maintenance: Lecture Centers"
